Goal: Check status: Check status

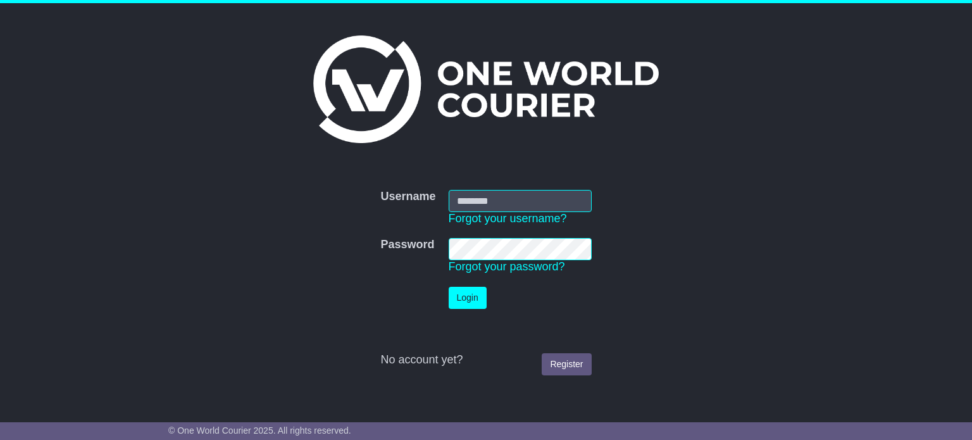
type input "**********"
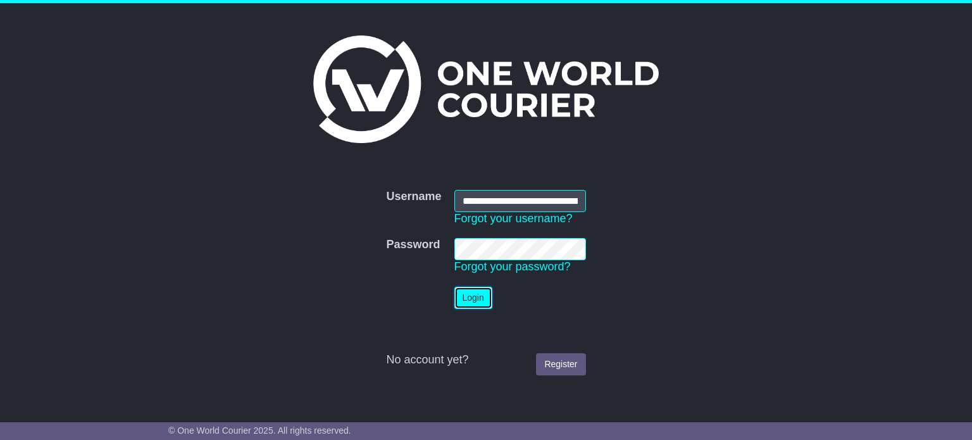
drag, startPoint x: 0, startPoint y: 0, endPoint x: 486, endPoint y: 301, distance: 571.7
click at [486, 301] on button "Login" at bounding box center [474, 298] width 38 height 22
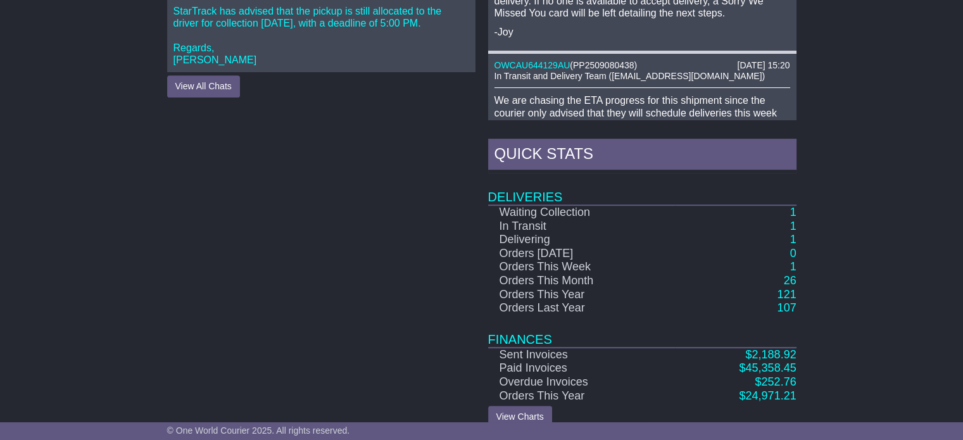
scroll to position [661, 0]
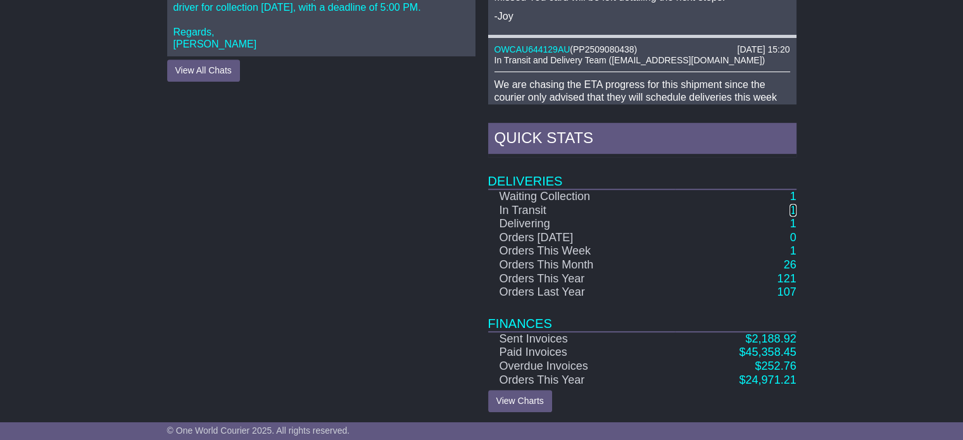
click at [794, 204] on link "1" at bounding box center [792, 210] width 6 height 13
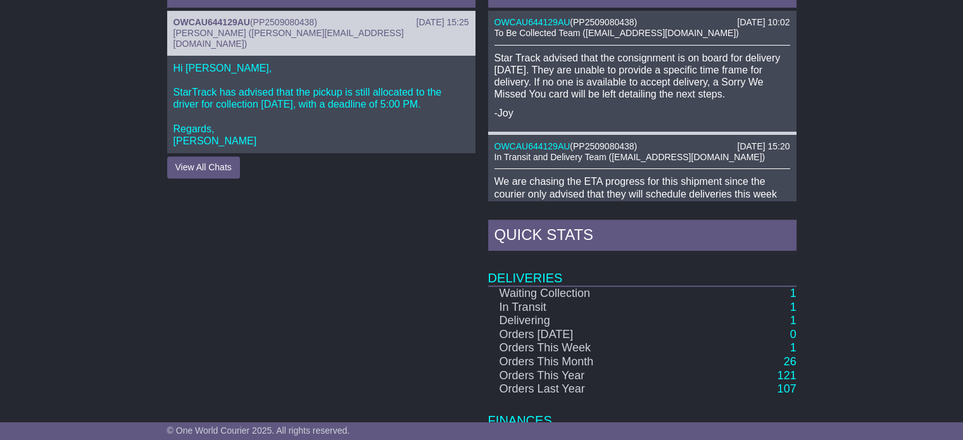
scroll to position [63, 0]
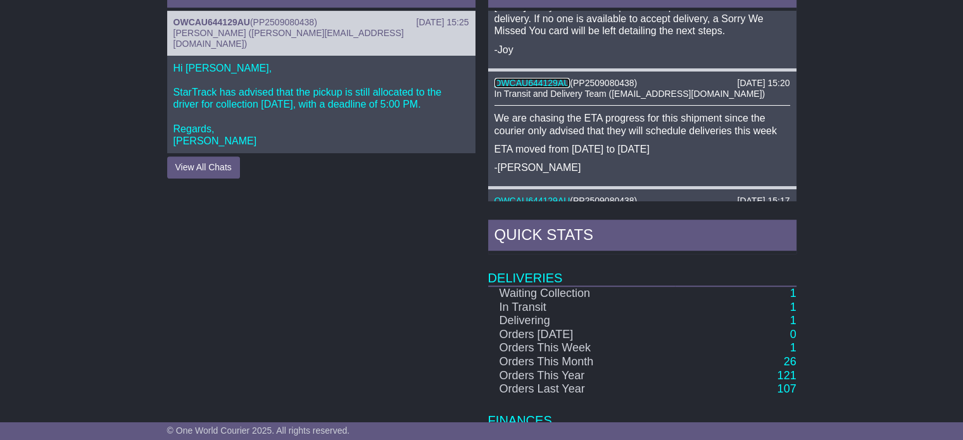
click at [541, 80] on link "OWCAU644129AU" at bounding box center [532, 83] width 76 height 10
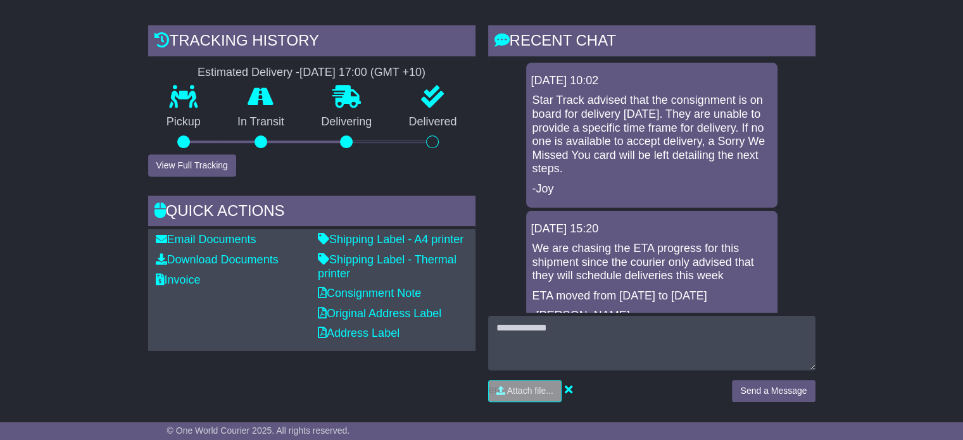
scroll to position [253, 0]
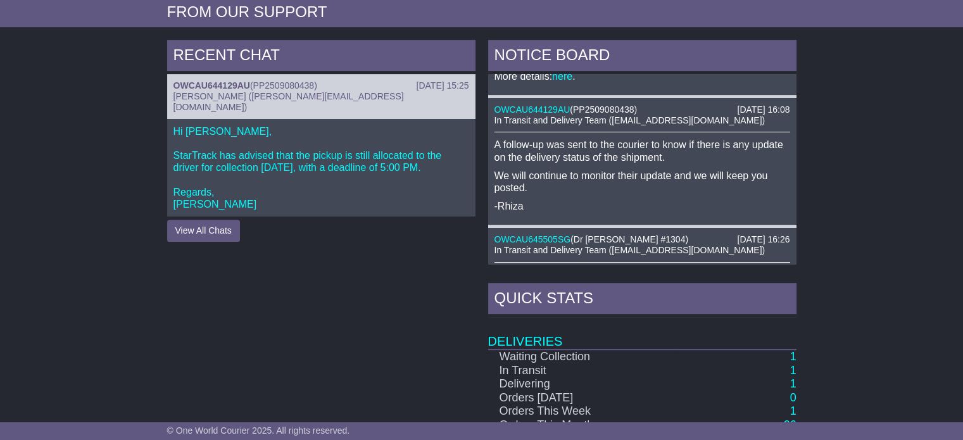
scroll to position [570, 0]
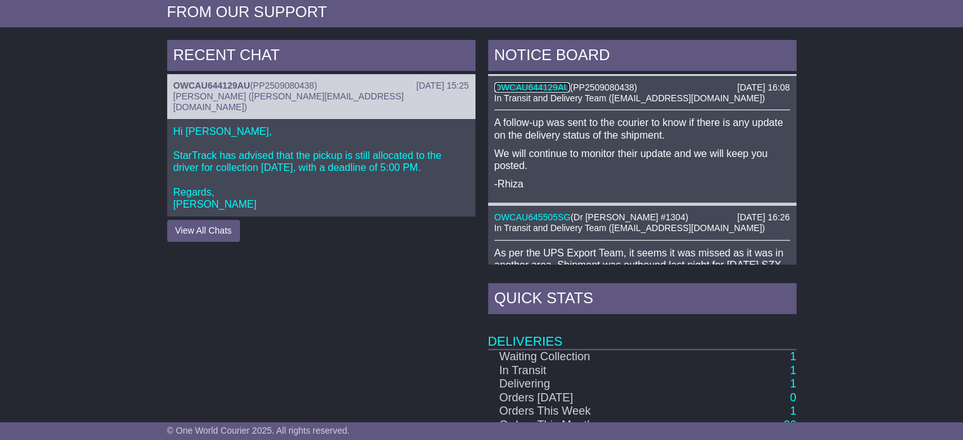
click at [543, 85] on link "OWCAU644129AU" at bounding box center [532, 87] width 76 height 10
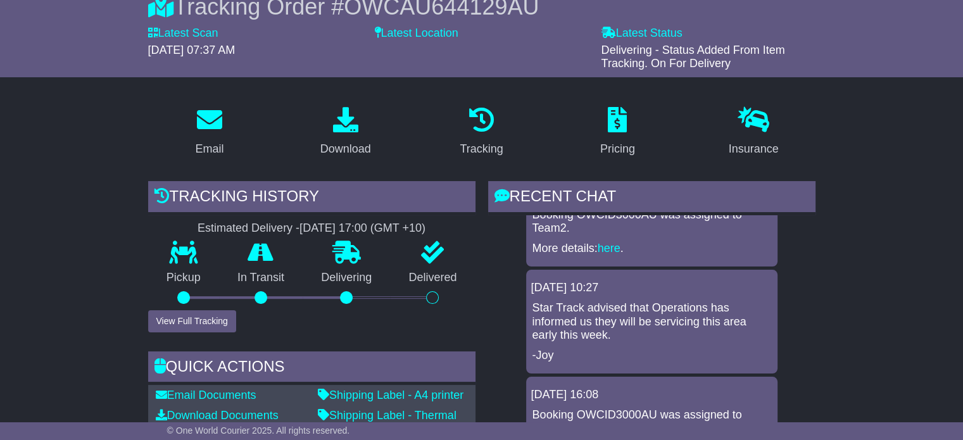
scroll to position [127, 0]
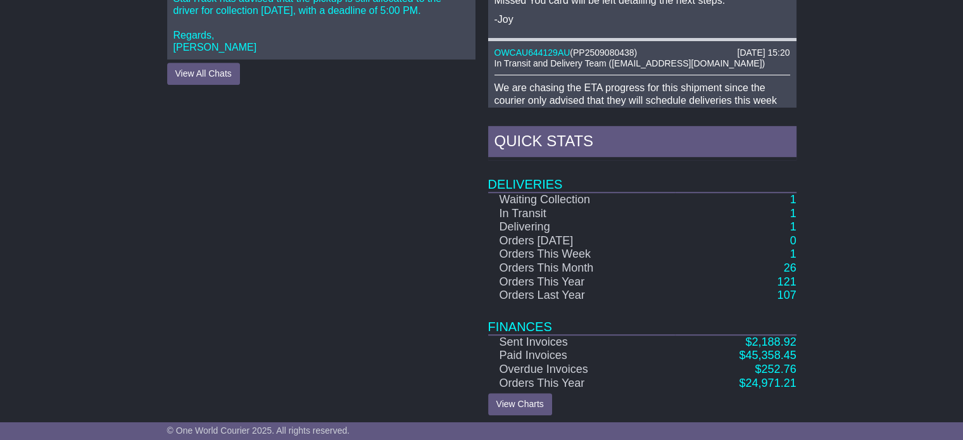
scroll to position [598, 0]
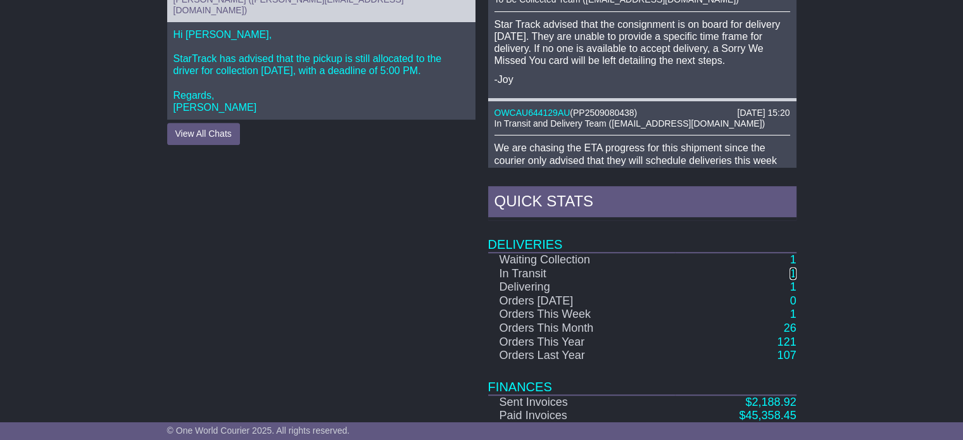
click at [793, 271] on link "1" at bounding box center [792, 273] width 6 height 13
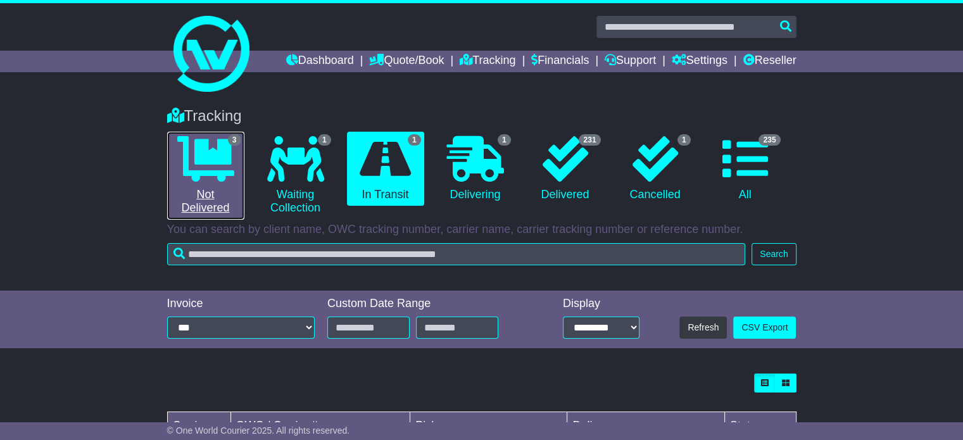
click at [194, 164] on icon at bounding box center [205, 159] width 57 height 46
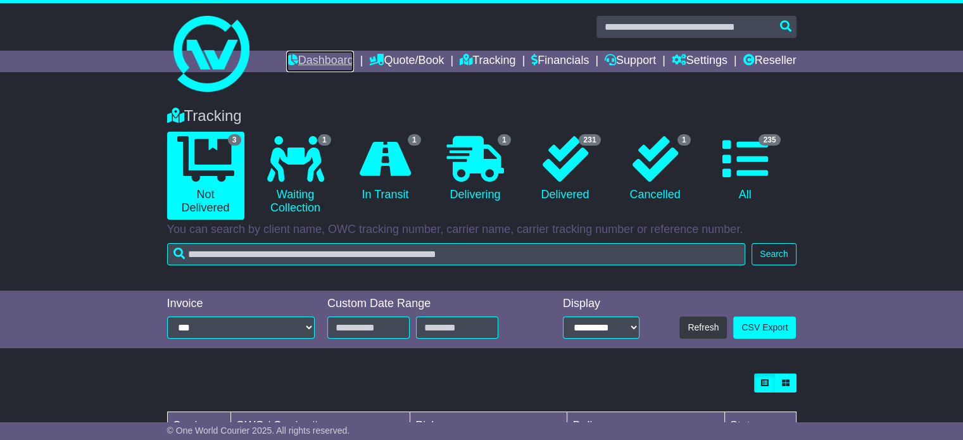
click at [309, 56] on link "Dashboard" at bounding box center [320, 62] width 68 height 22
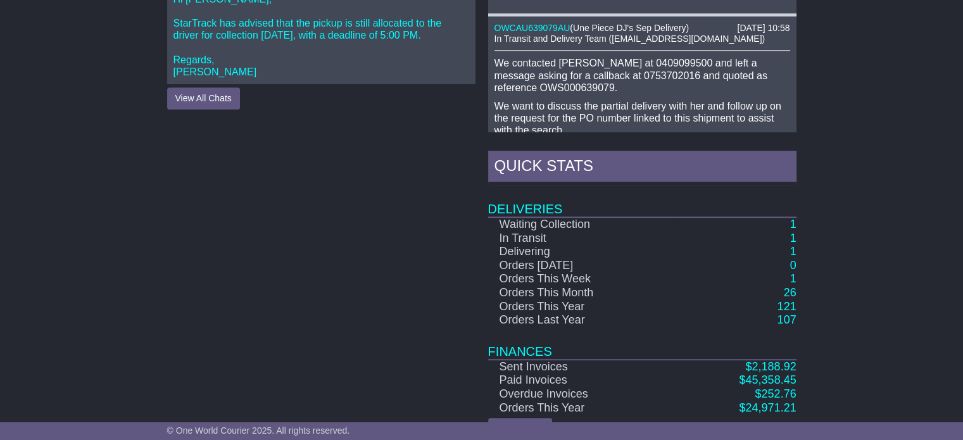
scroll to position [1364, 0]
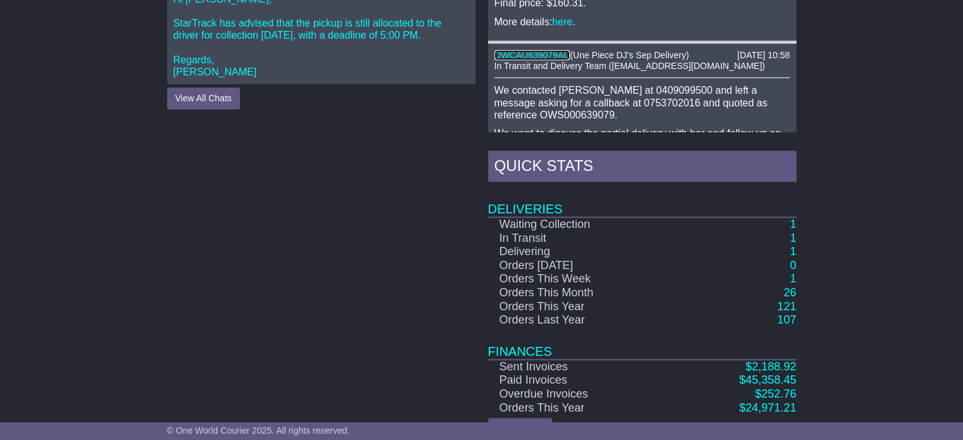
click at [551, 50] on link "OWCAU639079AU" at bounding box center [532, 55] width 76 height 10
